Goal: Use online tool/utility: Utilize a website feature to perform a specific function

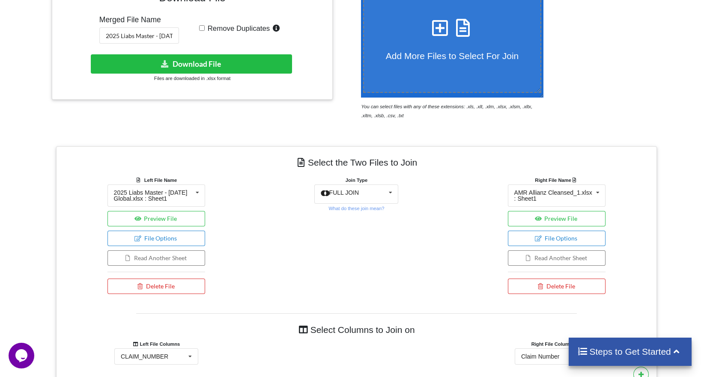
scroll to position [257, 0]
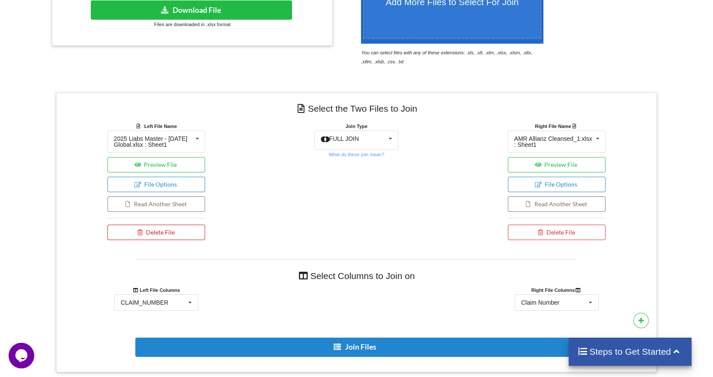
click at [143, 234] on icon at bounding box center [140, 231] width 7 height 5
click at [155, 205] on button "Delete File" at bounding box center [151, 206] width 46 height 15
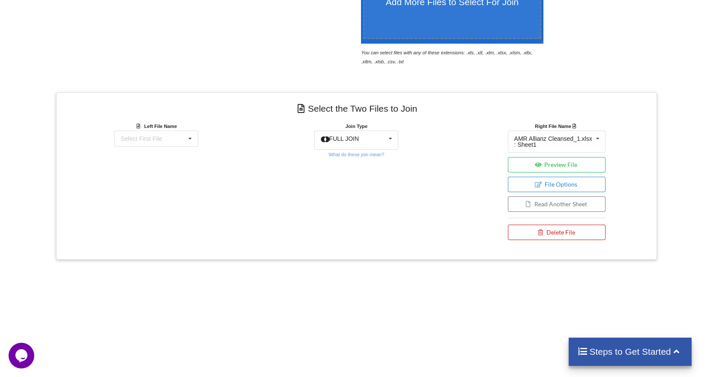
click at [529, 231] on button "Delete File" at bounding box center [557, 232] width 98 height 15
click at [542, 210] on button "Delete File" at bounding box center [551, 206] width 46 height 15
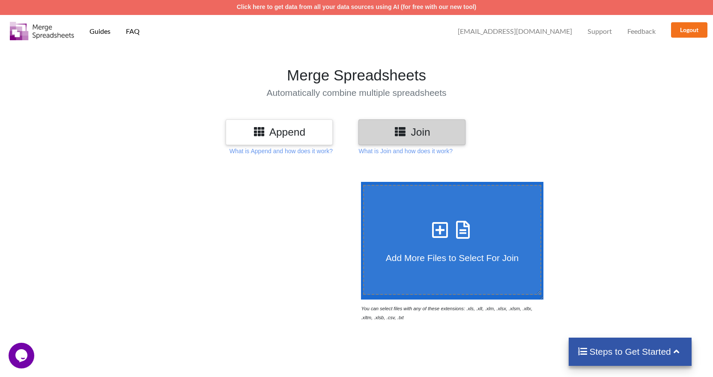
scroll to position [0, 0]
click at [441, 218] on icon at bounding box center [439, 226] width 21 height 18
click at [359, 182] on input "Add More Files to Select For Join" at bounding box center [359, 182] width 0 height 0
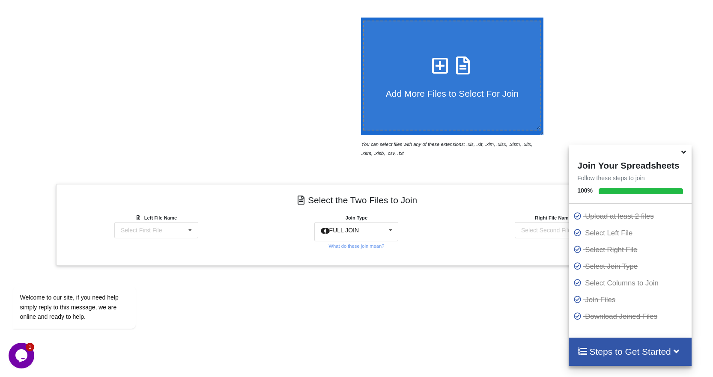
scroll to position [154, 0]
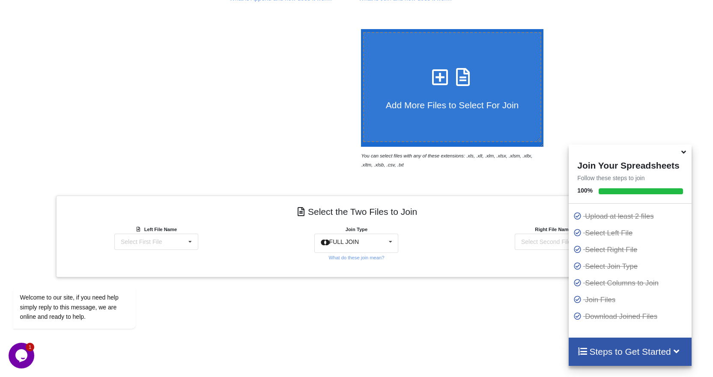
click at [434, 61] on label "Add More Files to Select For Join" at bounding box center [452, 87] width 179 height 110
click at [359, 29] on input "Add More Files to Select For Join" at bounding box center [359, 29] width 0 height 0
type input "C:\fakepath\US Airways for Merge.xlsx"
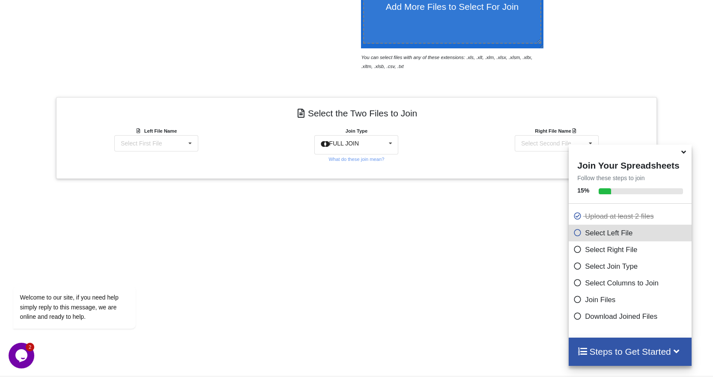
scroll to position [282, 0]
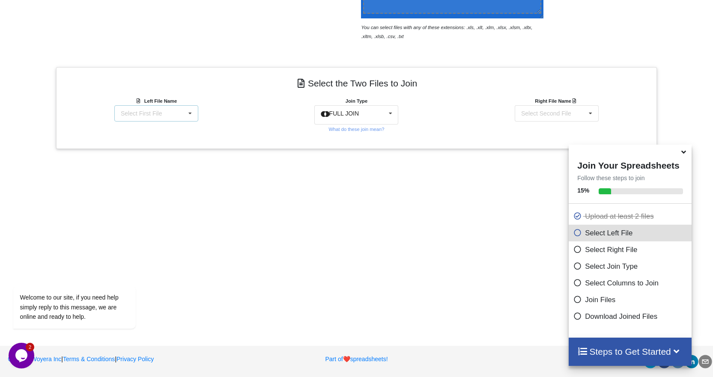
click at [191, 115] on icon at bounding box center [190, 114] width 13 height 16
click at [158, 140] on span "2025 Liabs Master - [DATE] Global_Allianz.xlsx : Sheet1" at bounding box center [152, 138] width 74 height 13
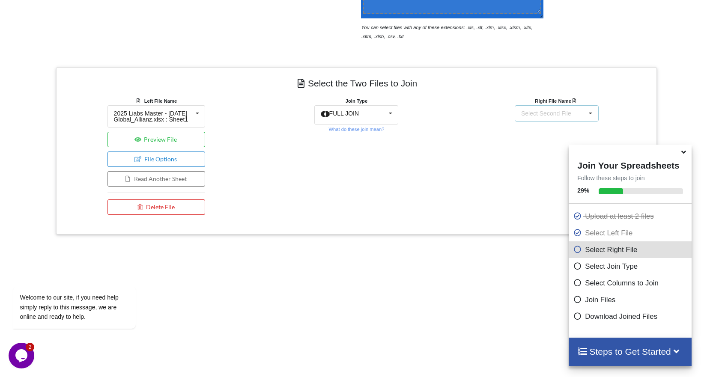
click at [588, 111] on icon at bounding box center [590, 114] width 13 height 16
click at [537, 158] on span "US Airways for Merge.xlsx : US Airways" at bounding box center [556, 160] width 83 height 13
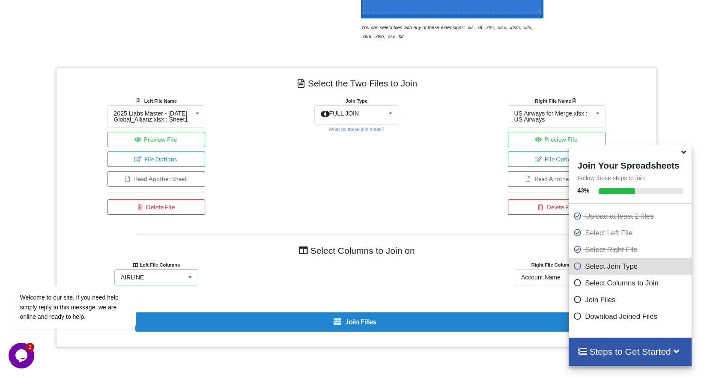
click at [193, 277] on icon at bounding box center [190, 278] width 13 height 16
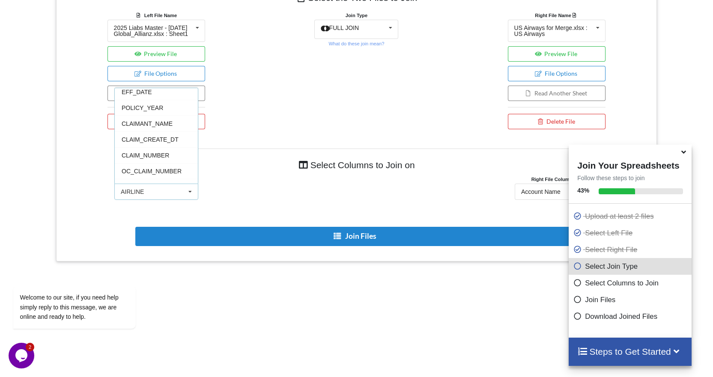
scroll to position [64, 0]
click at [171, 123] on div "CLAIM_NUMBER" at bounding box center [156, 127] width 83 height 16
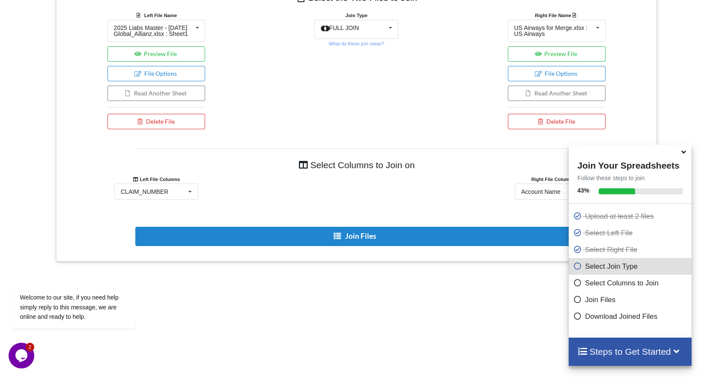
click at [684, 154] on icon at bounding box center [683, 151] width 9 height 8
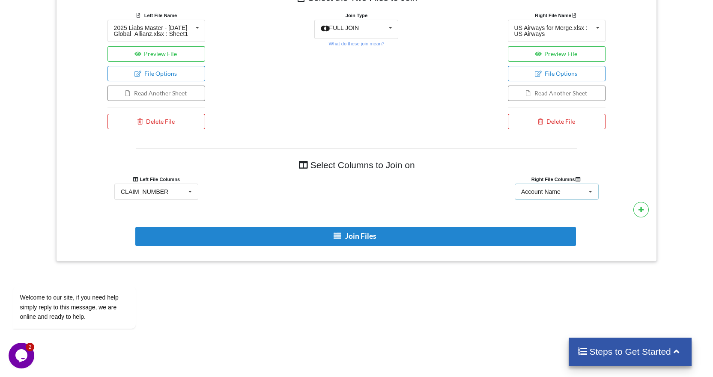
click at [592, 191] on icon at bounding box center [590, 192] width 13 height 16
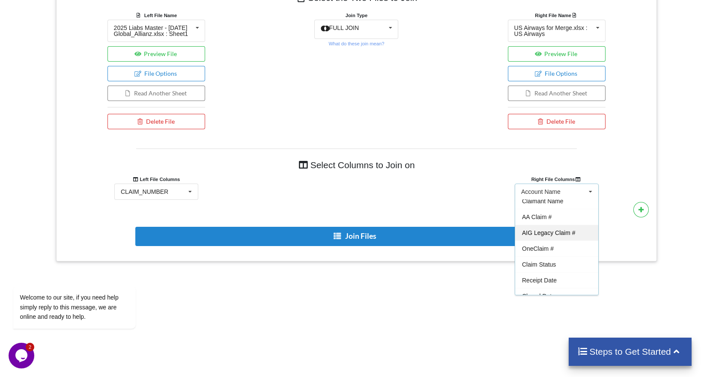
click at [576, 230] on div "AIG Legacy Claim #" at bounding box center [556, 233] width 83 height 16
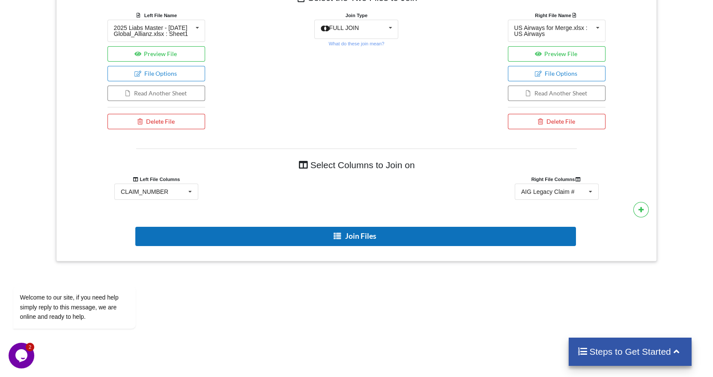
click at [395, 237] on button "Join Files" at bounding box center [355, 236] width 440 height 19
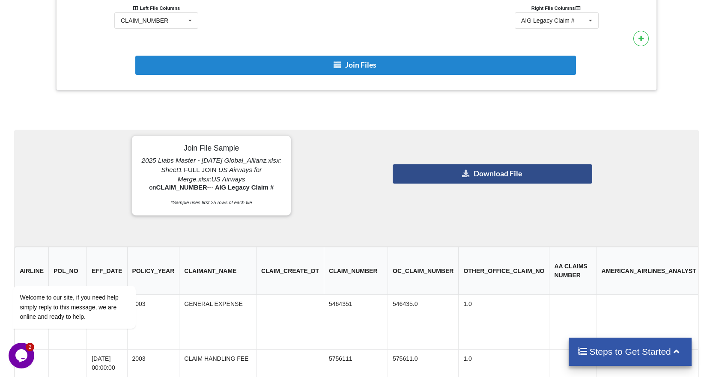
click at [460, 176] on button "Download File" at bounding box center [492, 173] width 199 height 19
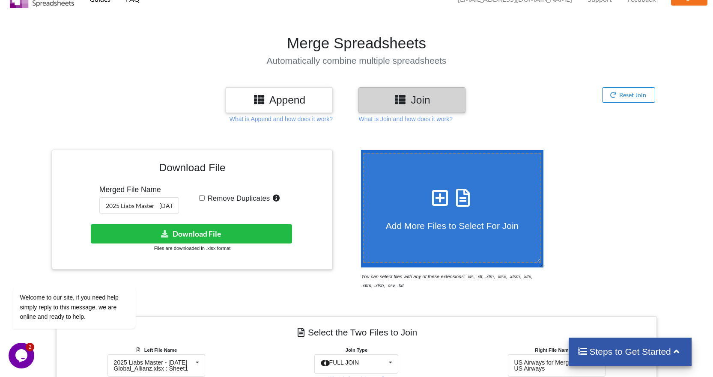
scroll to position [0, 0]
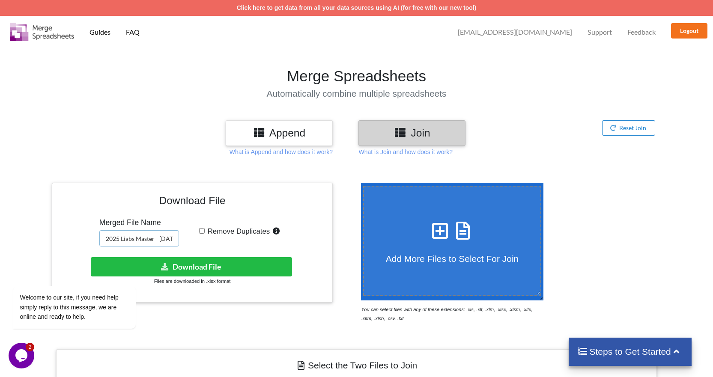
click at [166, 238] on input "2025 Liabs Master - [DATE] Global_Allianz" at bounding box center [139, 238] width 80 height 16
type input "2025 Liabs Master - [DATE] Global_Allianz_LUS"
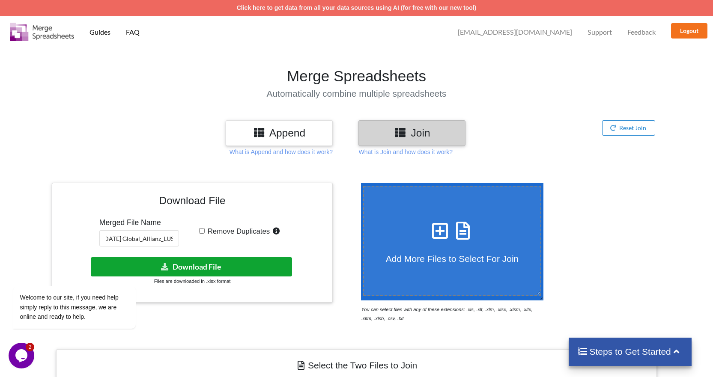
click at [200, 266] on button "Download File" at bounding box center [191, 266] width 201 height 19
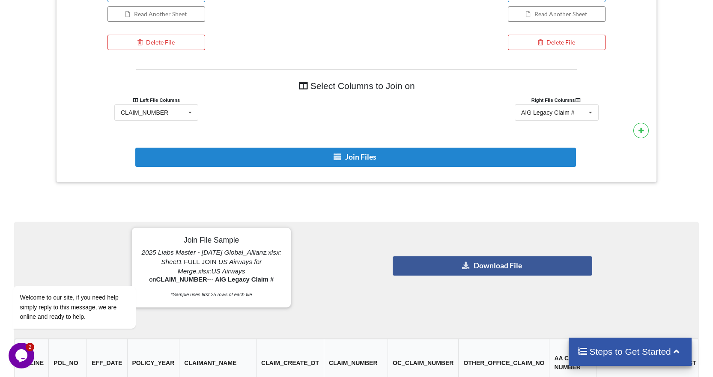
scroll to position [488, 0]
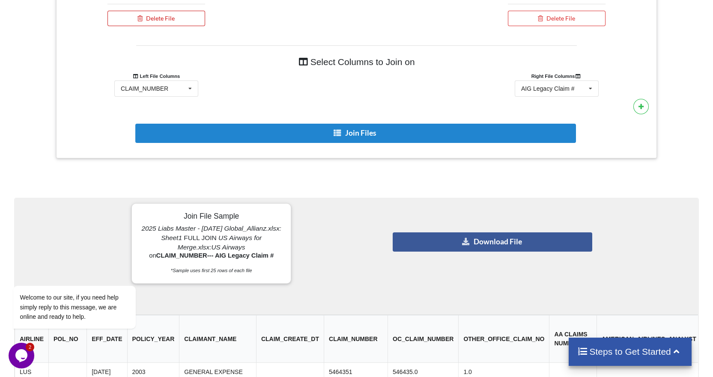
click at [165, 20] on button "Delete File" at bounding box center [156, 18] width 98 height 15
click at [163, 64] on button "Delete File" at bounding box center [151, 64] width 46 height 15
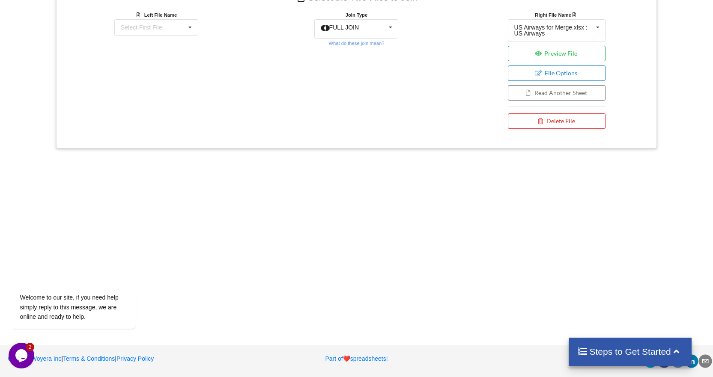
scroll to position [385, 0]
click at [573, 119] on button "Delete File" at bounding box center [557, 121] width 98 height 15
click at [556, 99] on button "Delete File" at bounding box center [551, 95] width 46 height 15
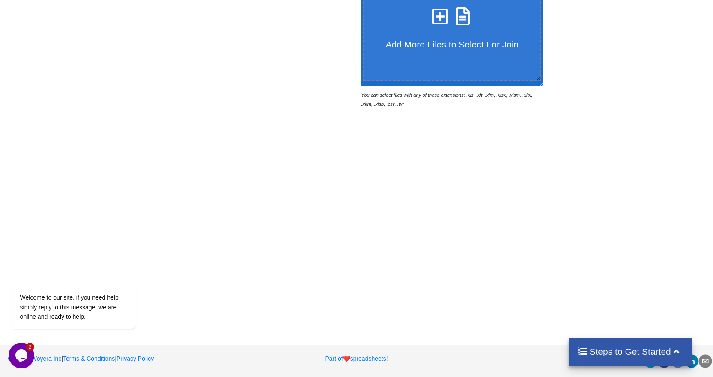
scroll to position [214, 0]
click at [464, 56] on label "Add More Files to Select For Join" at bounding box center [452, 26] width 179 height 110
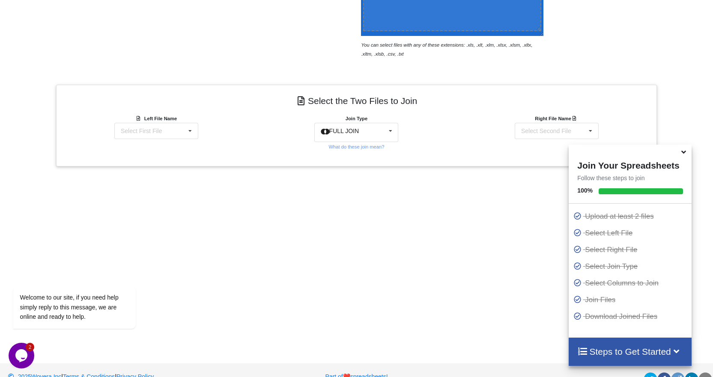
scroll to position [282, 0]
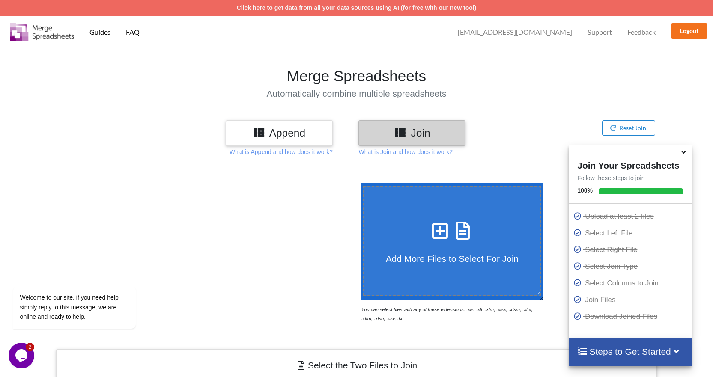
type input "C:\fakepath\2025 Liabs Master - [DATE] Global_Allianz_LUS.xlsx"
